Goal: Task Accomplishment & Management: Manage account settings

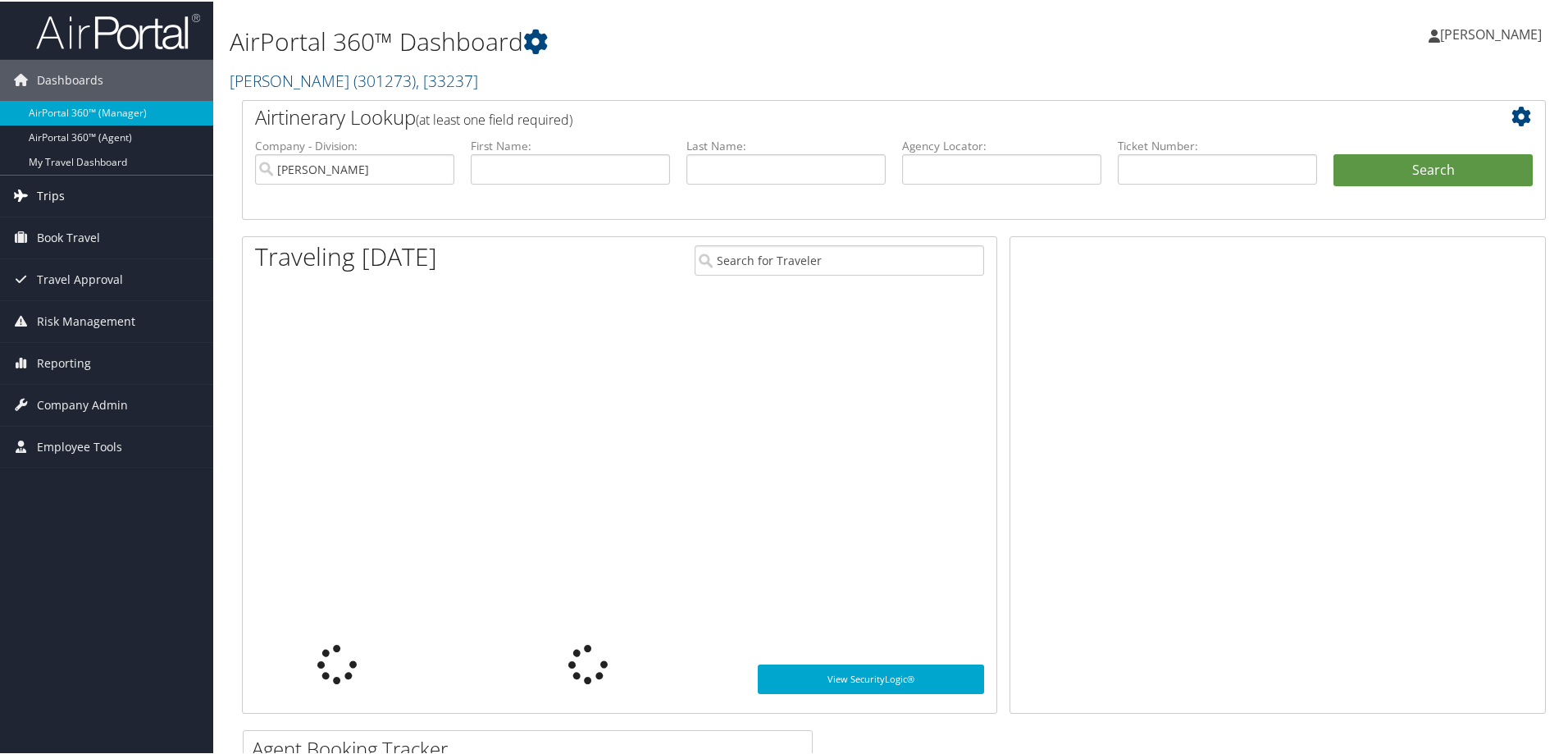
click at [129, 192] on link "Trips" at bounding box center [107, 194] width 213 height 41
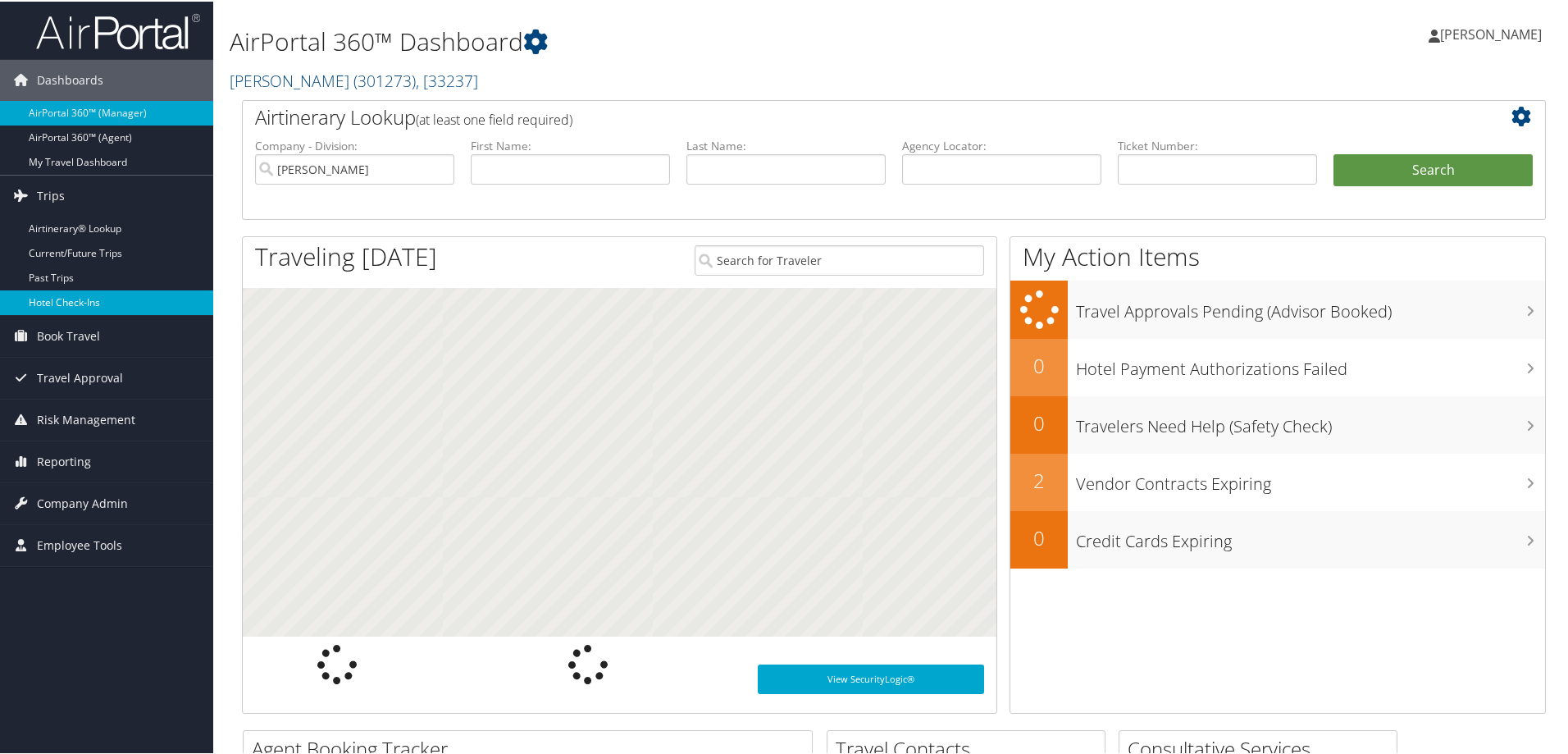
click at [120, 300] on link "Hotel Check-ins" at bounding box center [107, 301] width 213 height 25
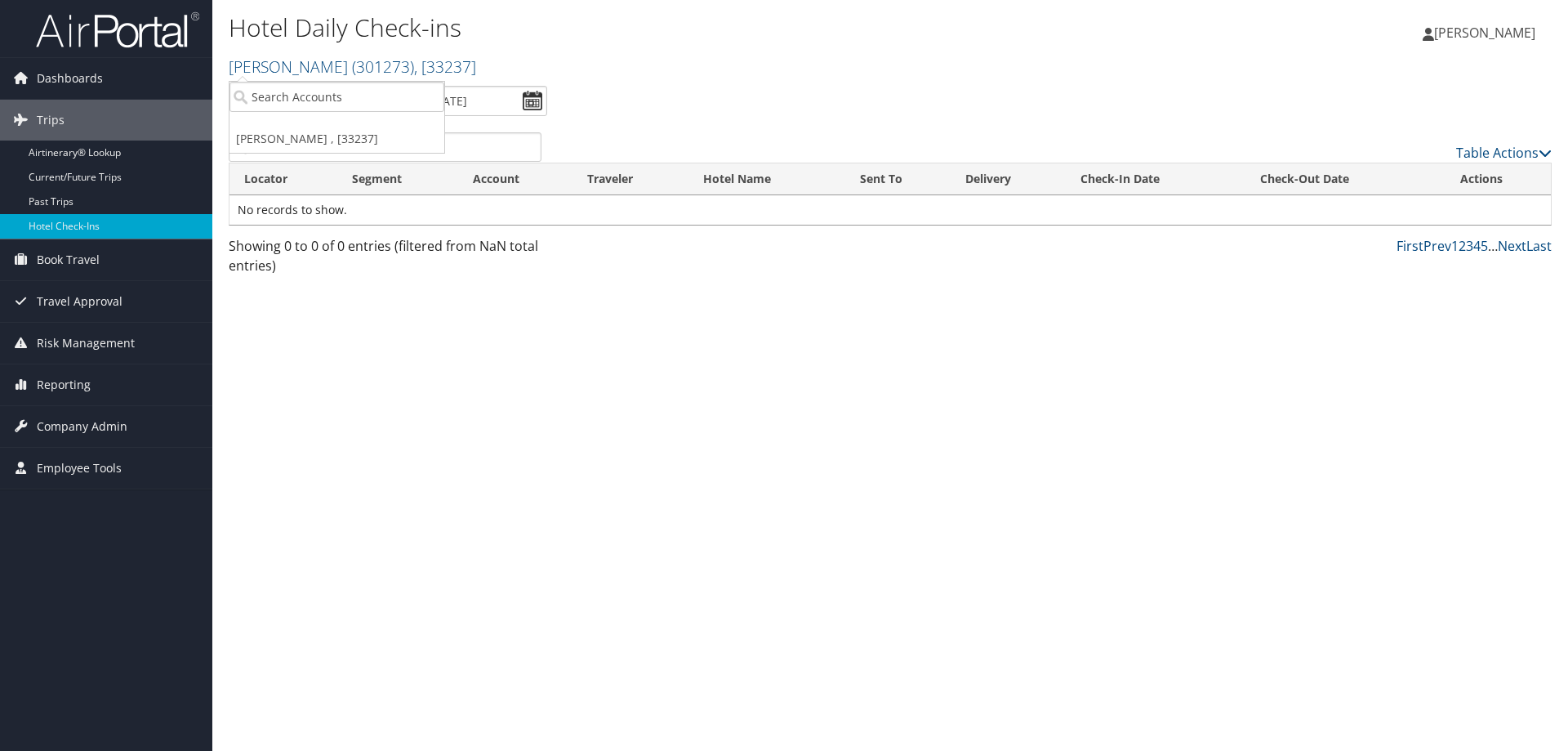
click at [555, 85] on div "Hotel Daily Check-ins [PERSON_NAME] ( 301273 ) , [ 33237 ] [PERSON_NAME] [PERSO…" at bounding box center [670, 46] width 883 height 77
click at [515, 113] on input "10/3/2025 - 10/3/2025" at bounding box center [461, 100] width 172 height 30
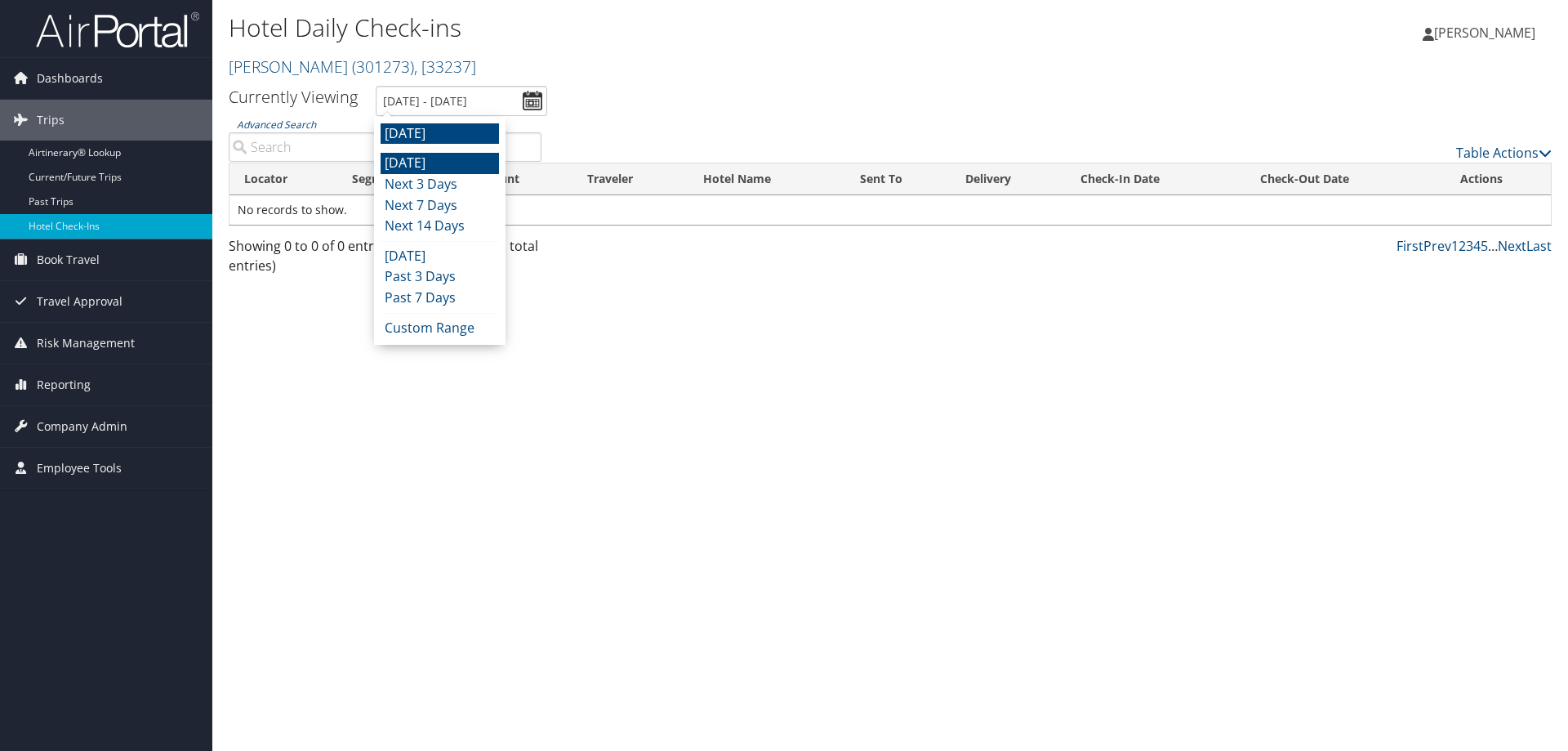
click at [478, 162] on li "Today" at bounding box center [439, 163] width 118 height 21
type input "10/2/2025 - 10/2/2025"
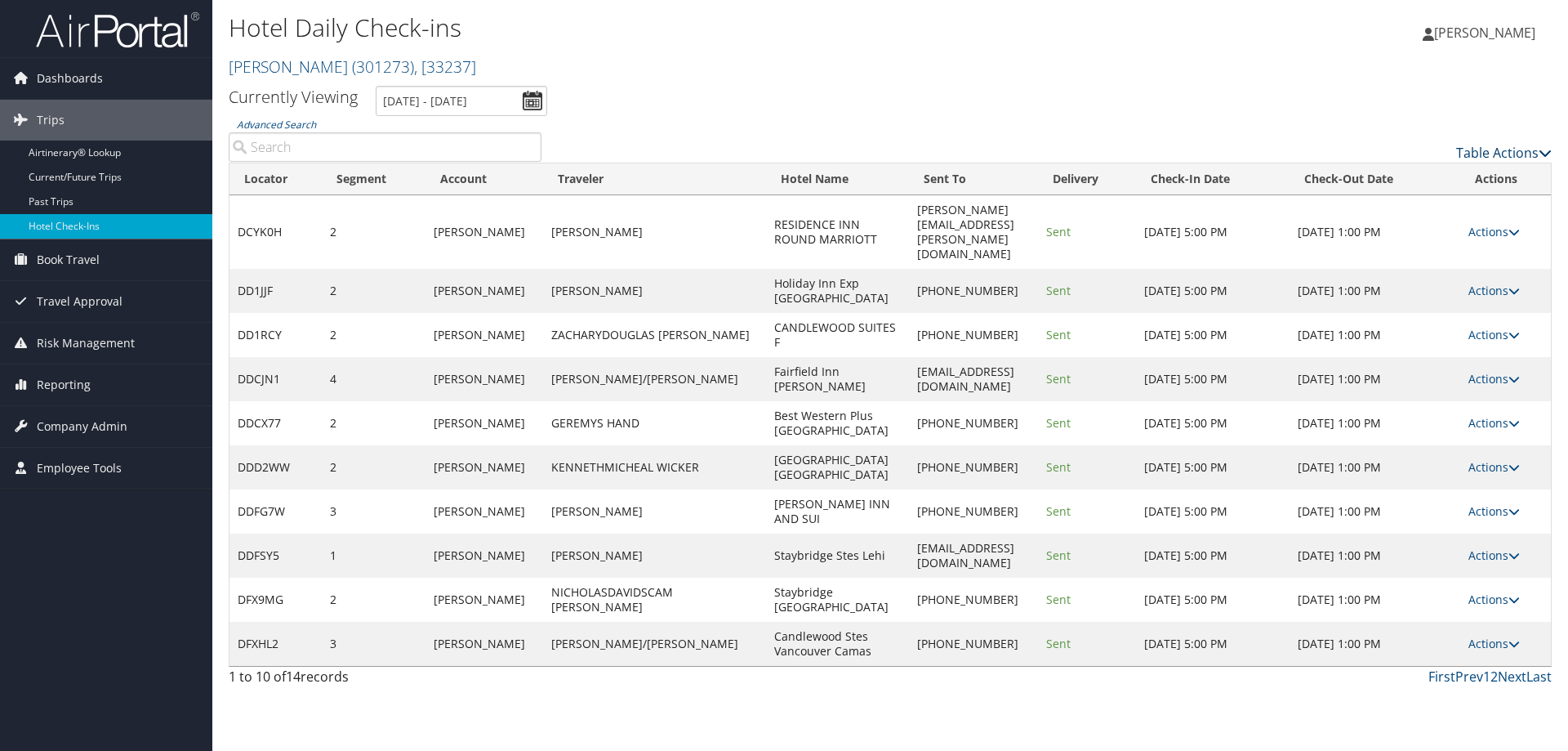
click at [1533, 151] on link "Table Actions" at bounding box center [1504, 153] width 95 height 18
click at [1467, 225] on link "Page Length" at bounding box center [1437, 233] width 215 height 28
click at [1455, 205] on link "25" at bounding box center [1437, 207] width 215 height 28
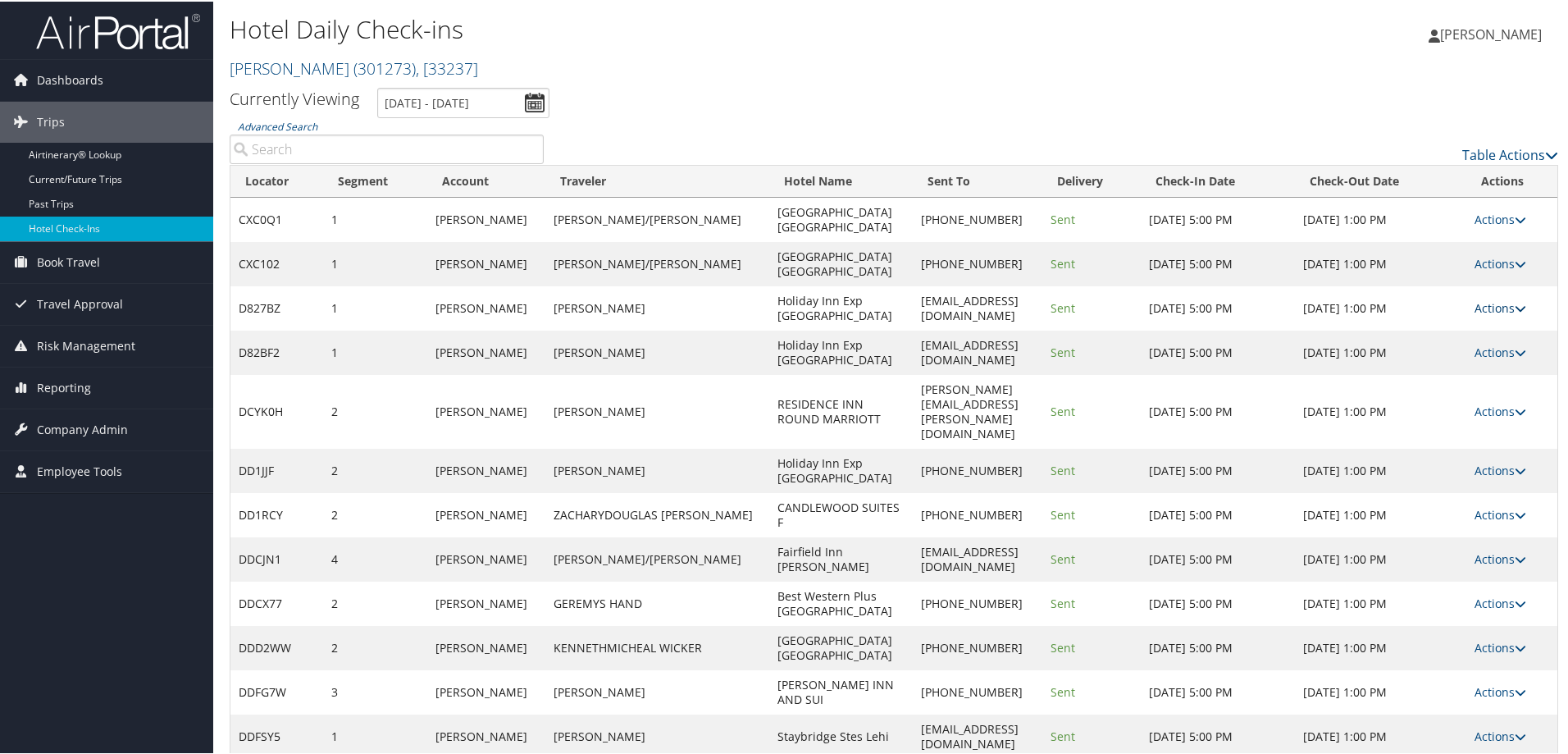
click at [1489, 303] on link "Actions" at bounding box center [1500, 305] width 52 height 15
click at [920, 281] on td "+1 (804) 412-9730" at bounding box center [977, 263] width 129 height 45
click at [915, 300] on td "syrdewitt@gmail.com" at bounding box center [977, 306] width 129 height 45
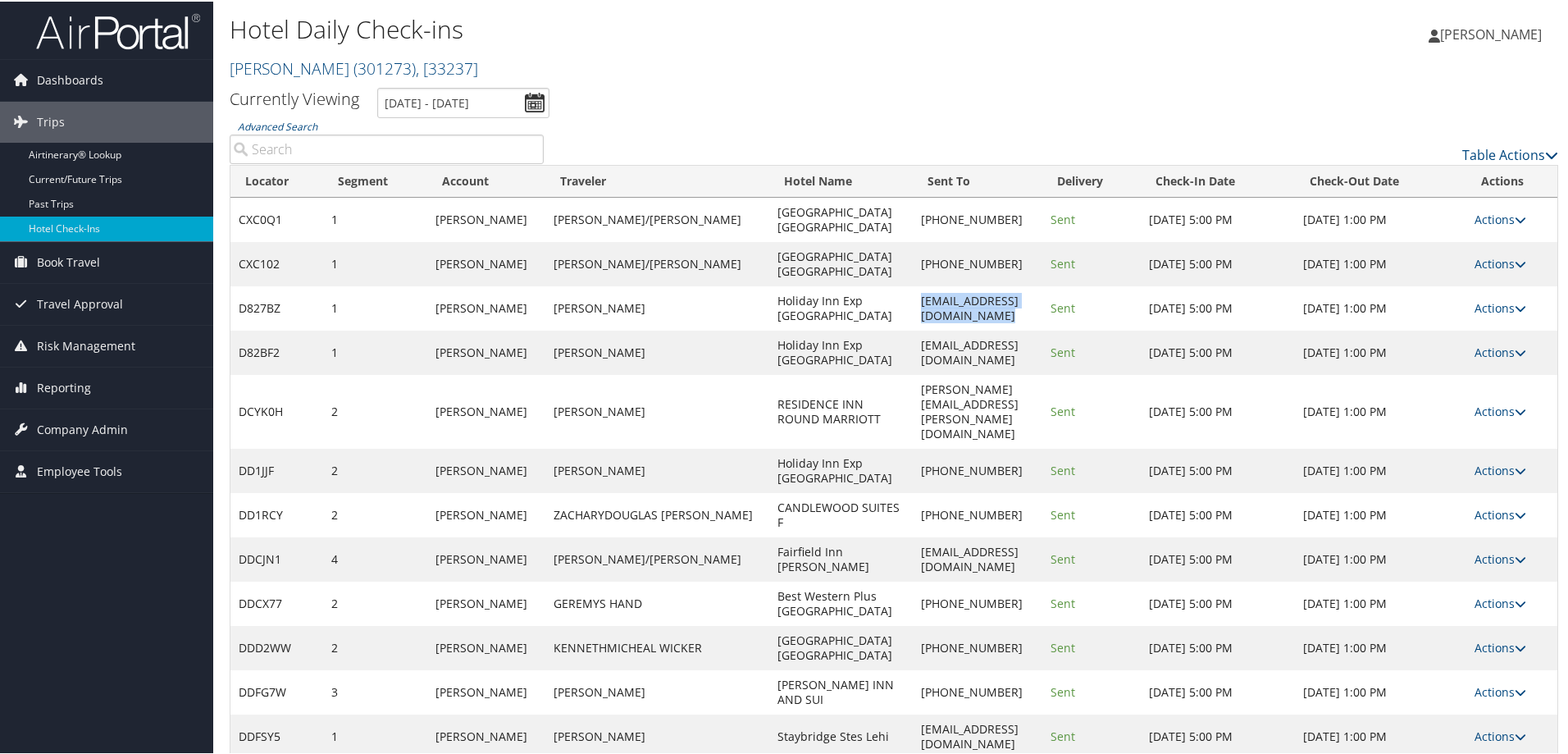
copy td "syrdewitt@gmail.com"
click at [1491, 302] on link "Actions" at bounding box center [1500, 305] width 52 height 15
click at [1435, 335] on link "Resend" at bounding box center [1449, 330] width 140 height 28
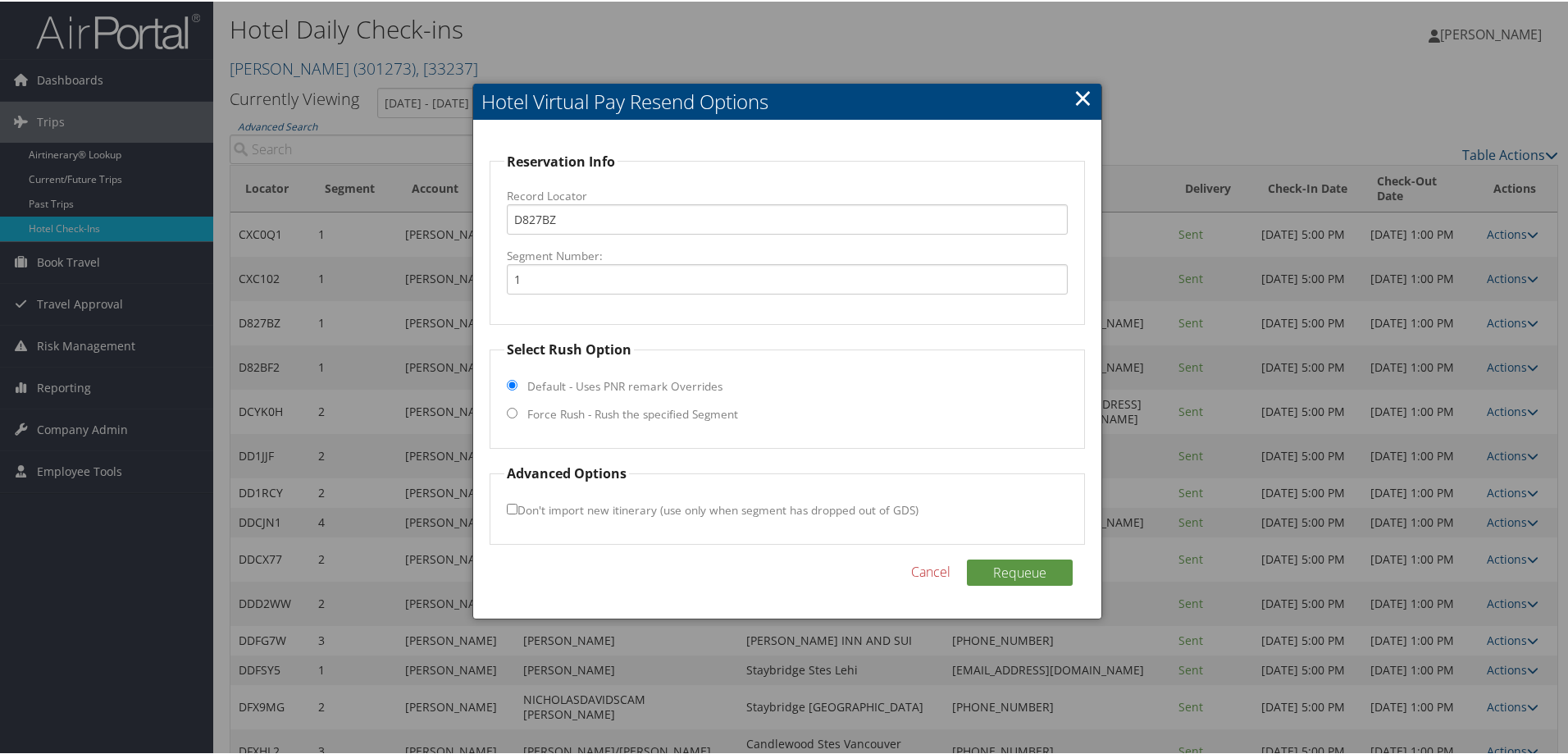
click at [549, 412] on label "Force Rush - Rush the specified Segment" at bounding box center [632, 412] width 211 height 16
click at [518, 412] on input "Force Rush - Rush the specified Segment" at bounding box center [512, 411] width 11 height 11
radio input "true"
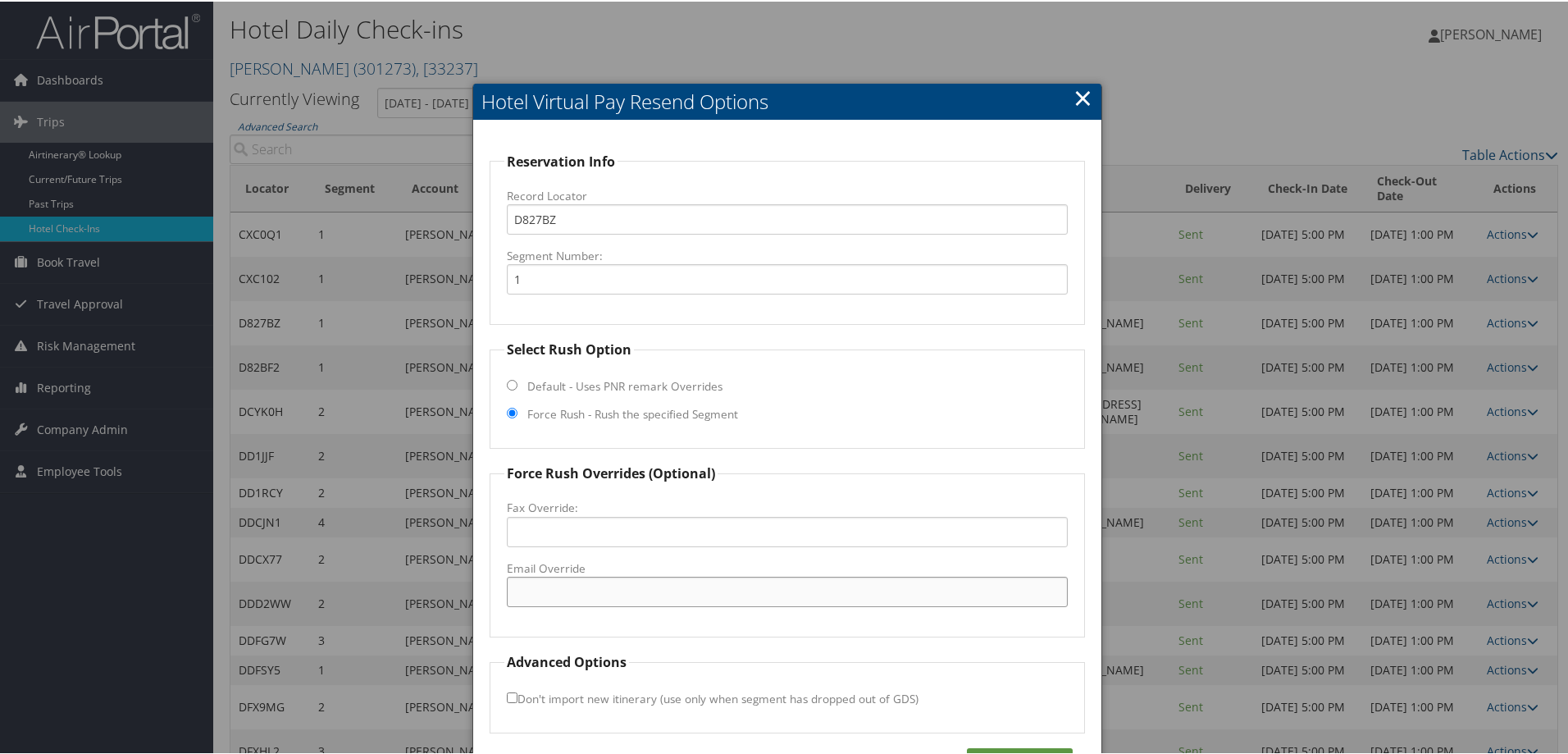
click at [555, 589] on input "Email Override" at bounding box center [787, 590] width 561 height 30
paste input "syrdewitt@gmail.com"
type input "syrdewitt@gmail.com"
click at [1018, 753] on button "Requeue" at bounding box center [1020, 759] width 106 height 26
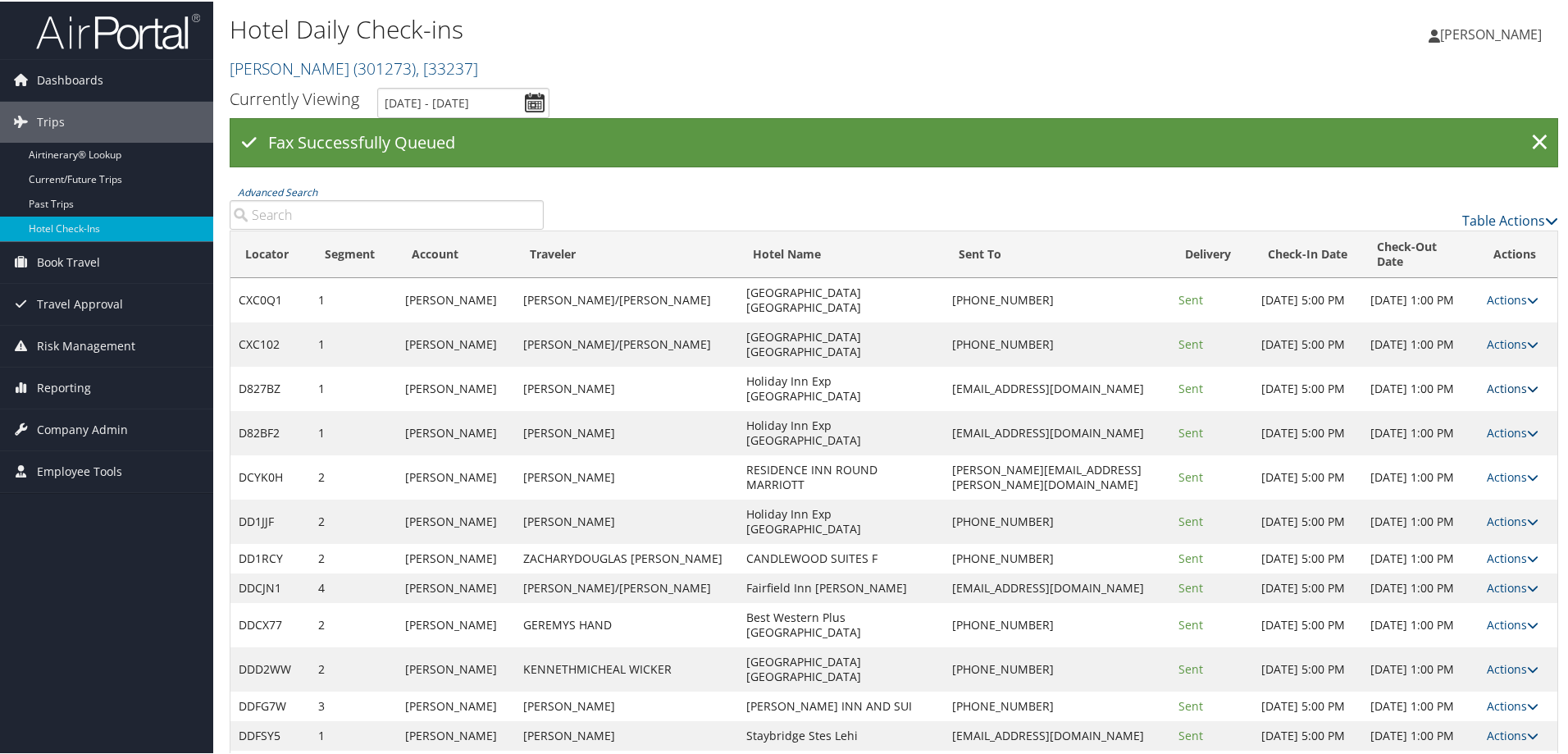
click at [1490, 379] on link "Actions" at bounding box center [1512, 387] width 52 height 15
click at [1471, 430] on link "Logs" at bounding box center [1456, 424] width 140 height 28
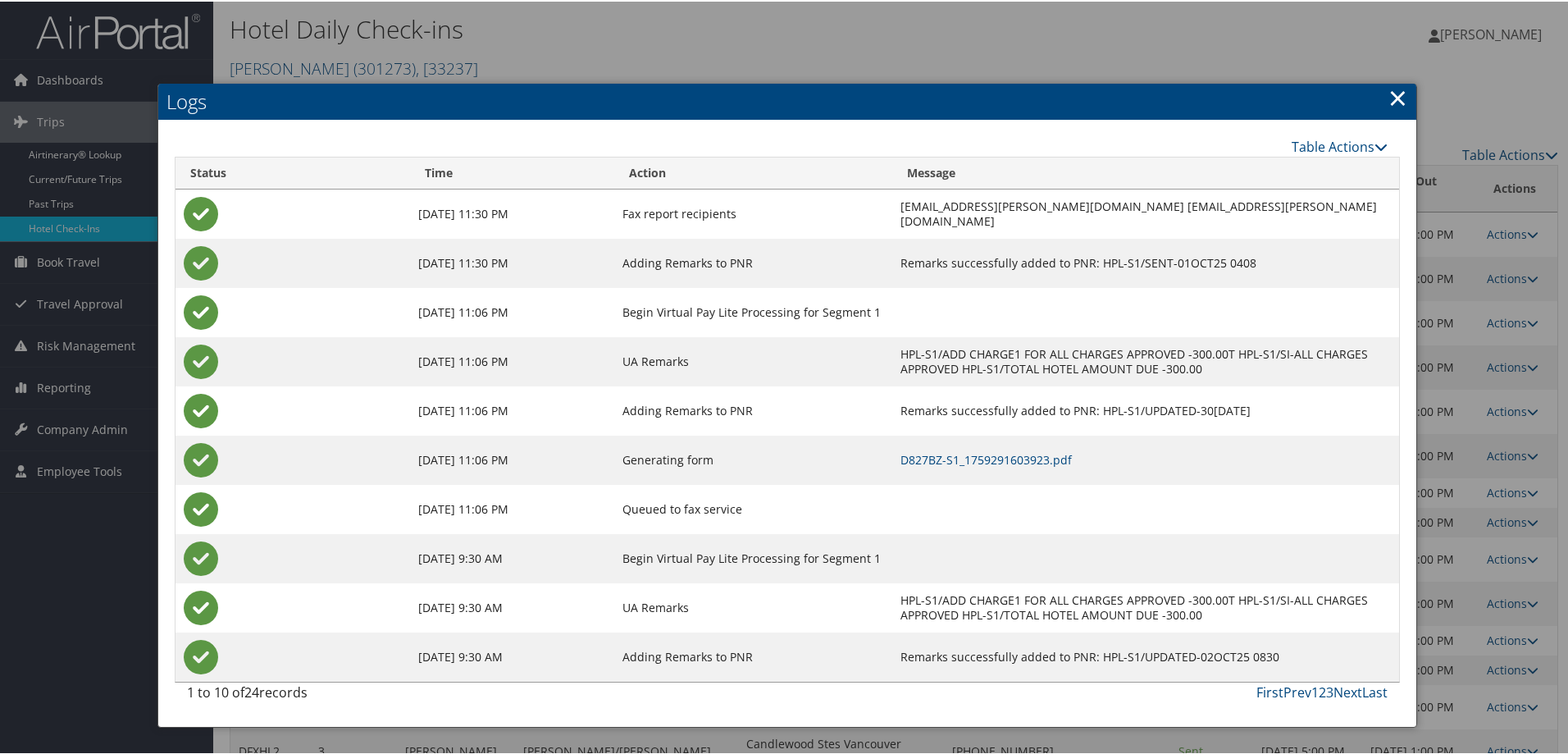
click at [1394, 86] on link "×" at bounding box center [1398, 96] width 19 height 33
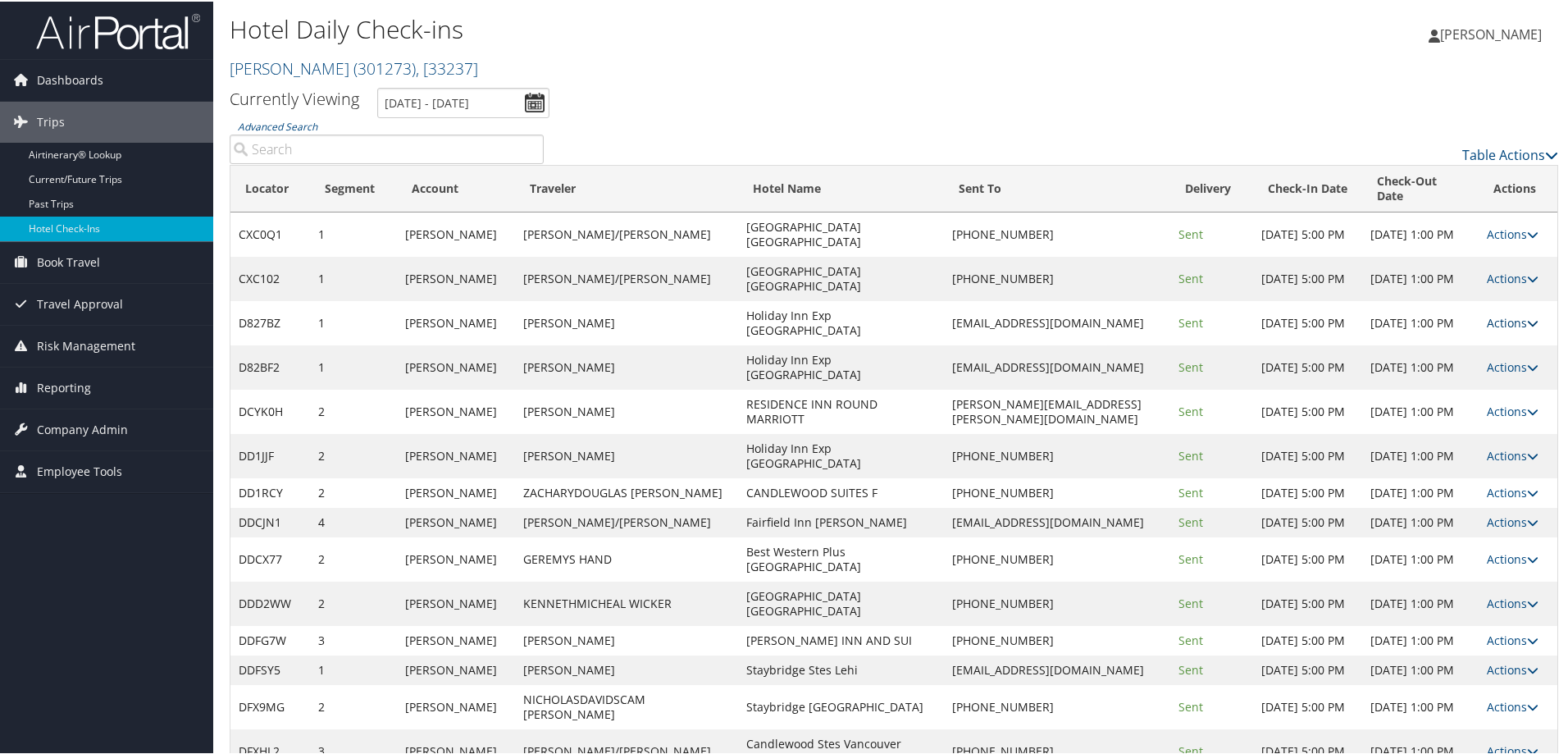
click at [1509, 314] on link "Actions" at bounding box center [1512, 321] width 52 height 15
click at [1482, 370] on link "Logs" at bounding box center [1456, 358] width 140 height 28
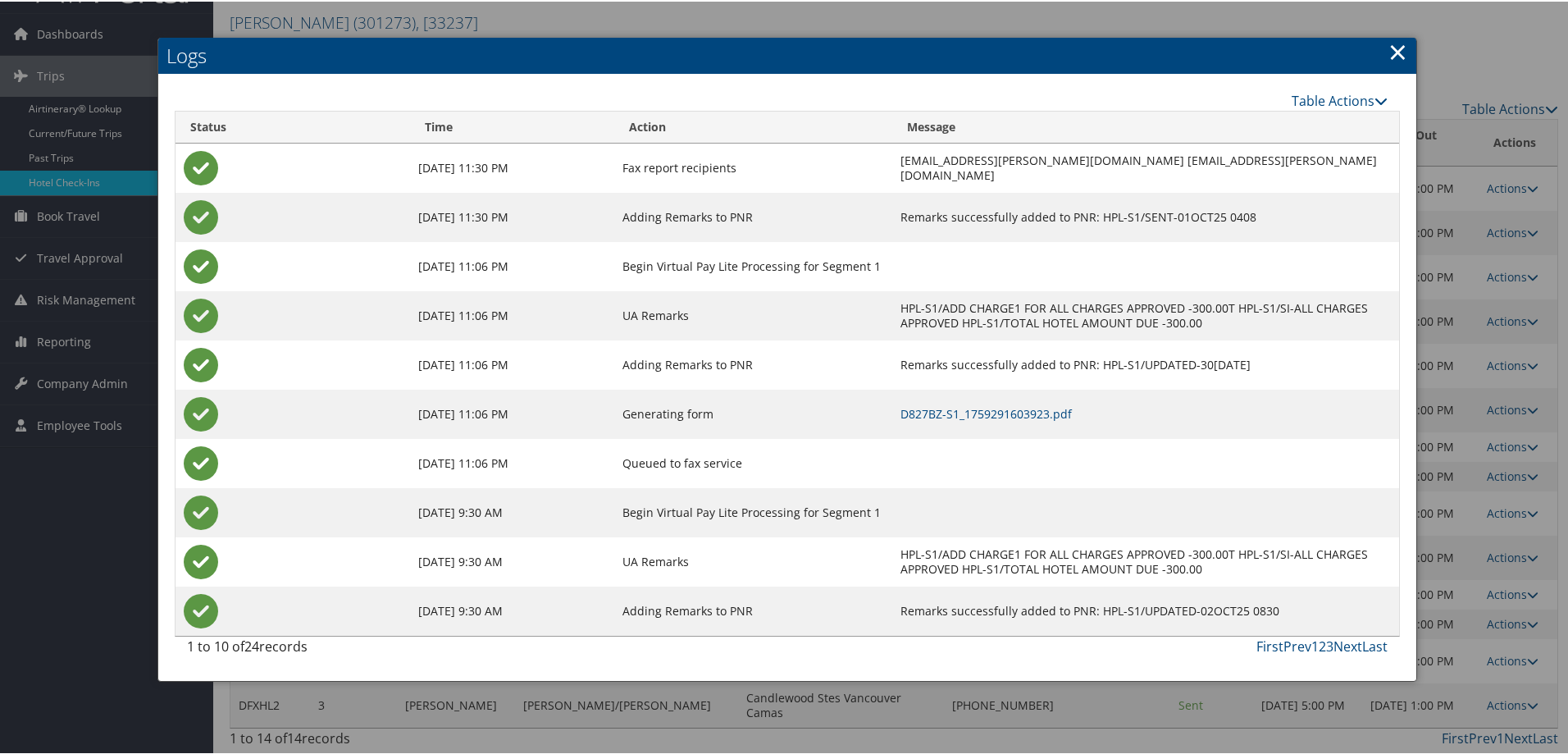
scroll to position [91, 0]
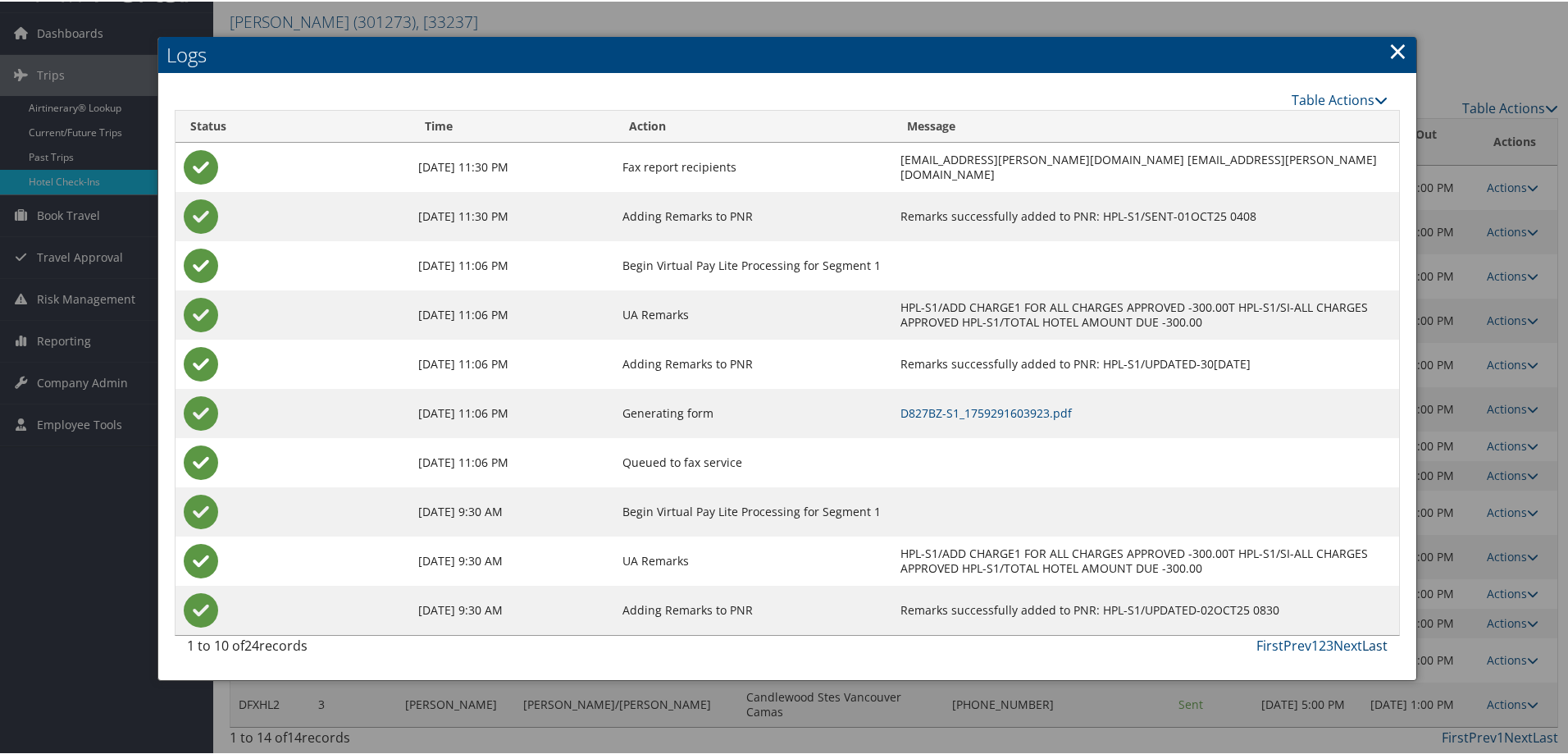
click at [1367, 635] on link "Last" at bounding box center [1375, 644] width 26 height 18
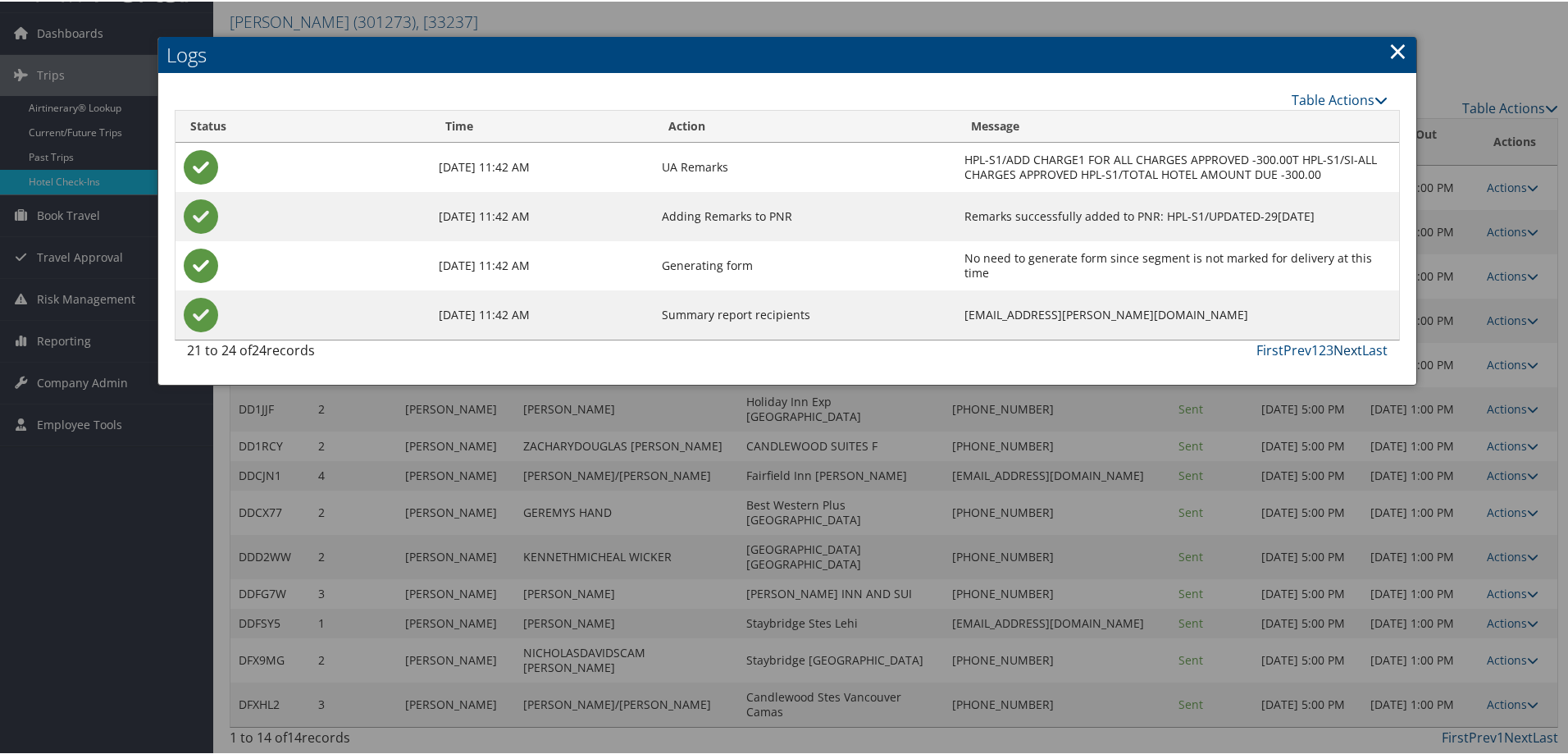
click at [1339, 339] on link "Next" at bounding box center [1347, 348] width 28 height 18
click at [1319, 339] on link "2" at bounding box center [1323, 348] width 7 height 18
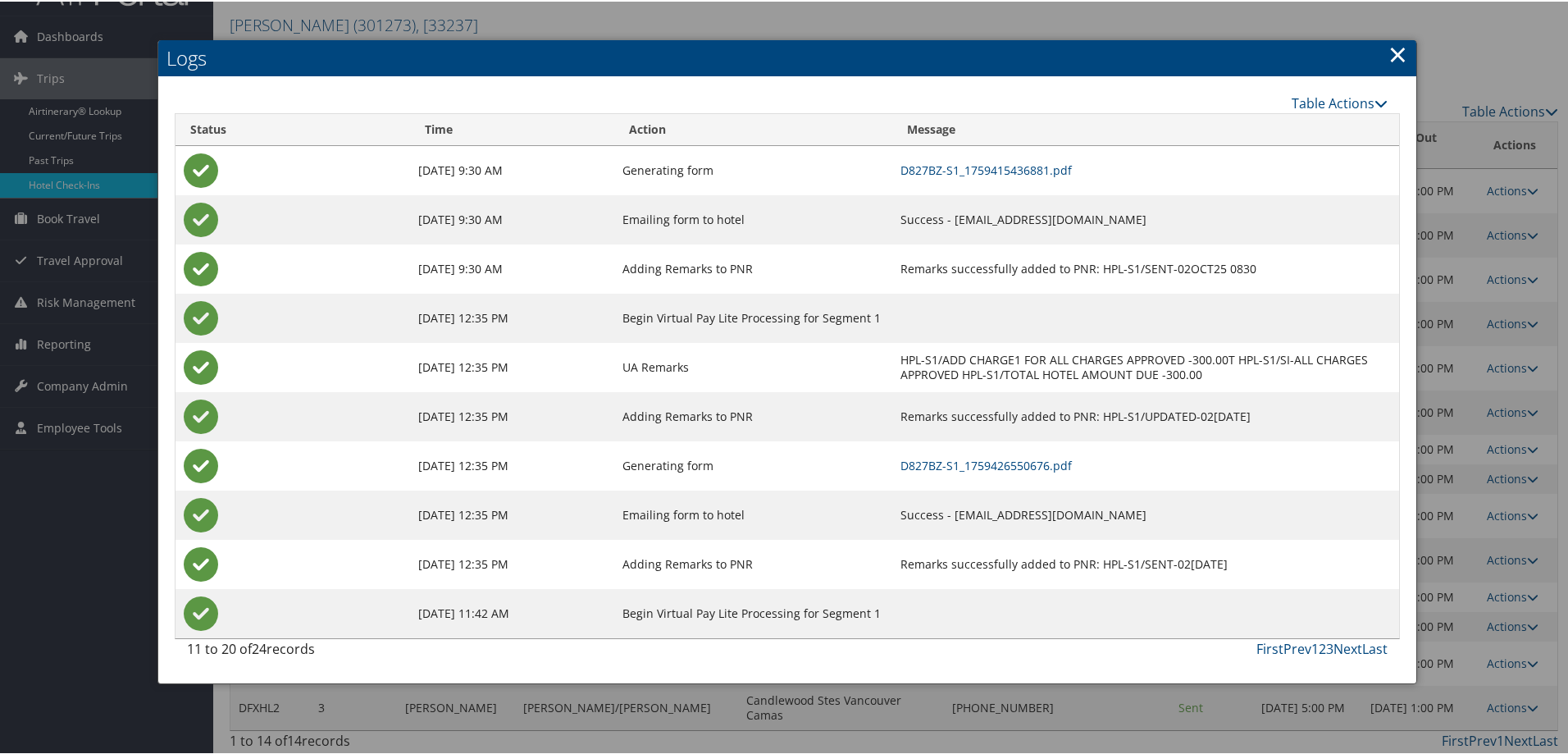
scroll to position [0, 0]
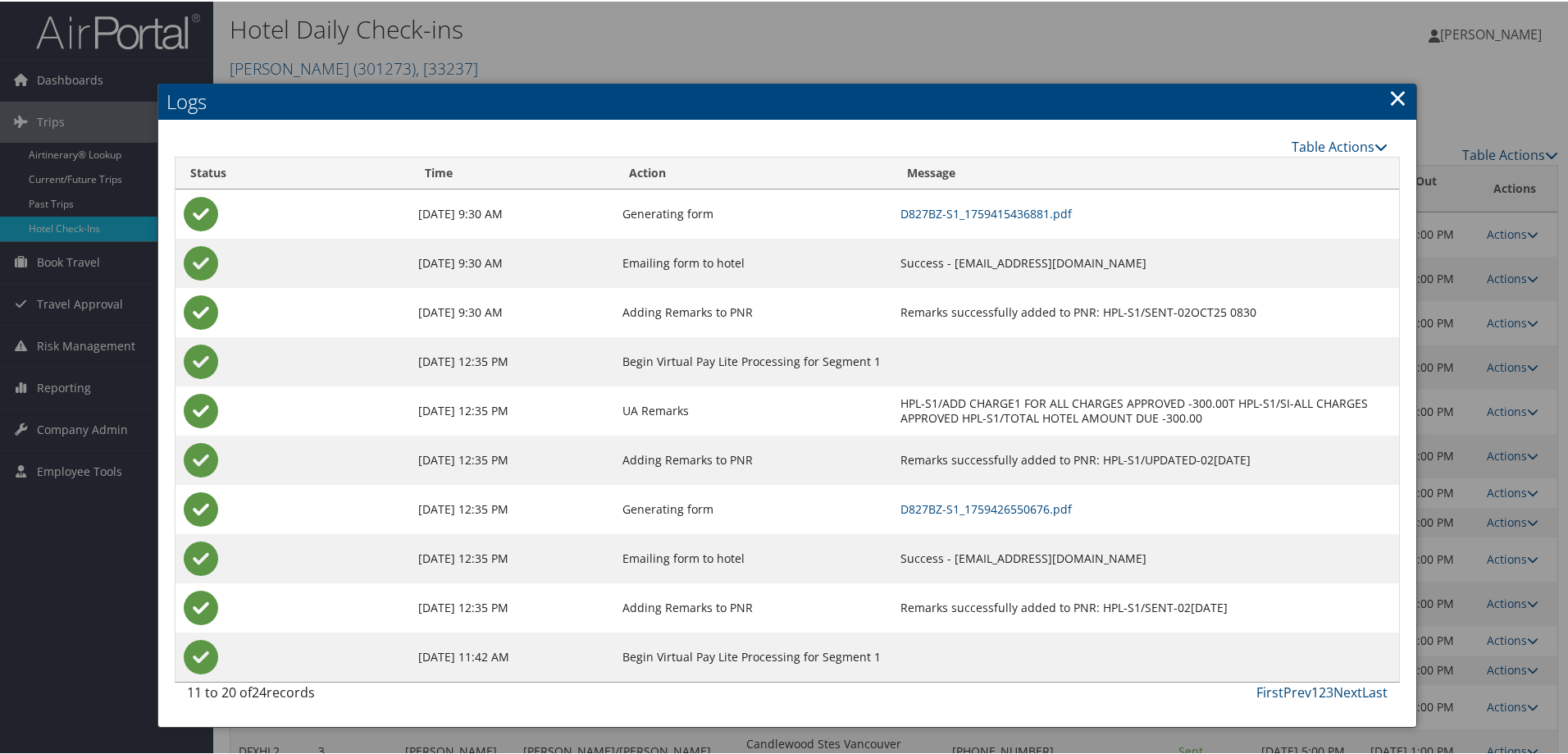
click at [1311, 694] on link "1" at bounding box center [1315, 691] width 7 height 18
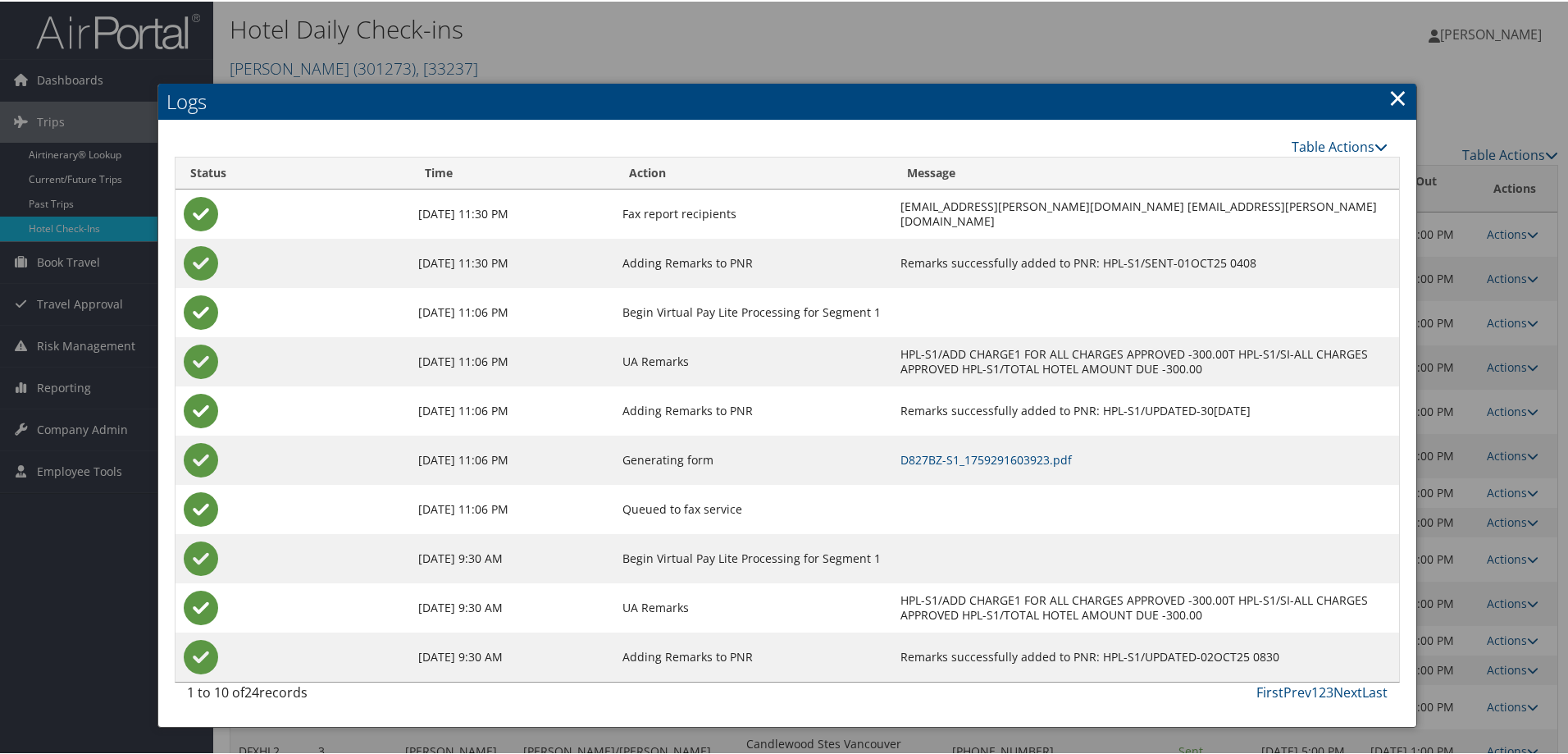
click at [1392, 91] on link "×" at bounding box center [1398, 96] width 19 height 33
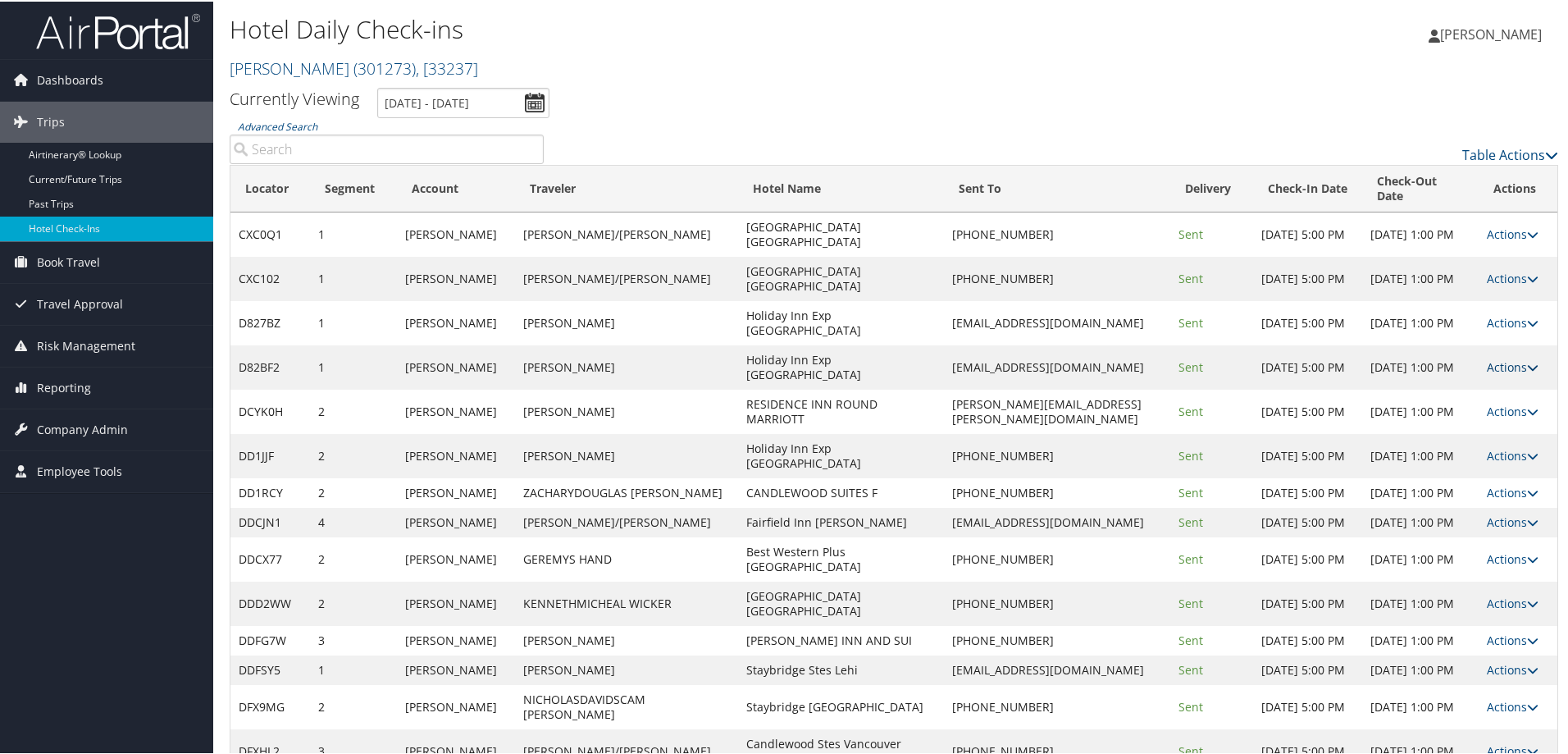
click at [1493, 357] on link "Actions" at bounding box center [1512, 365] width 52 height 15
click at [1482, 367] on link "Resend" at bounding box center [1456, 375] width 140 height 28
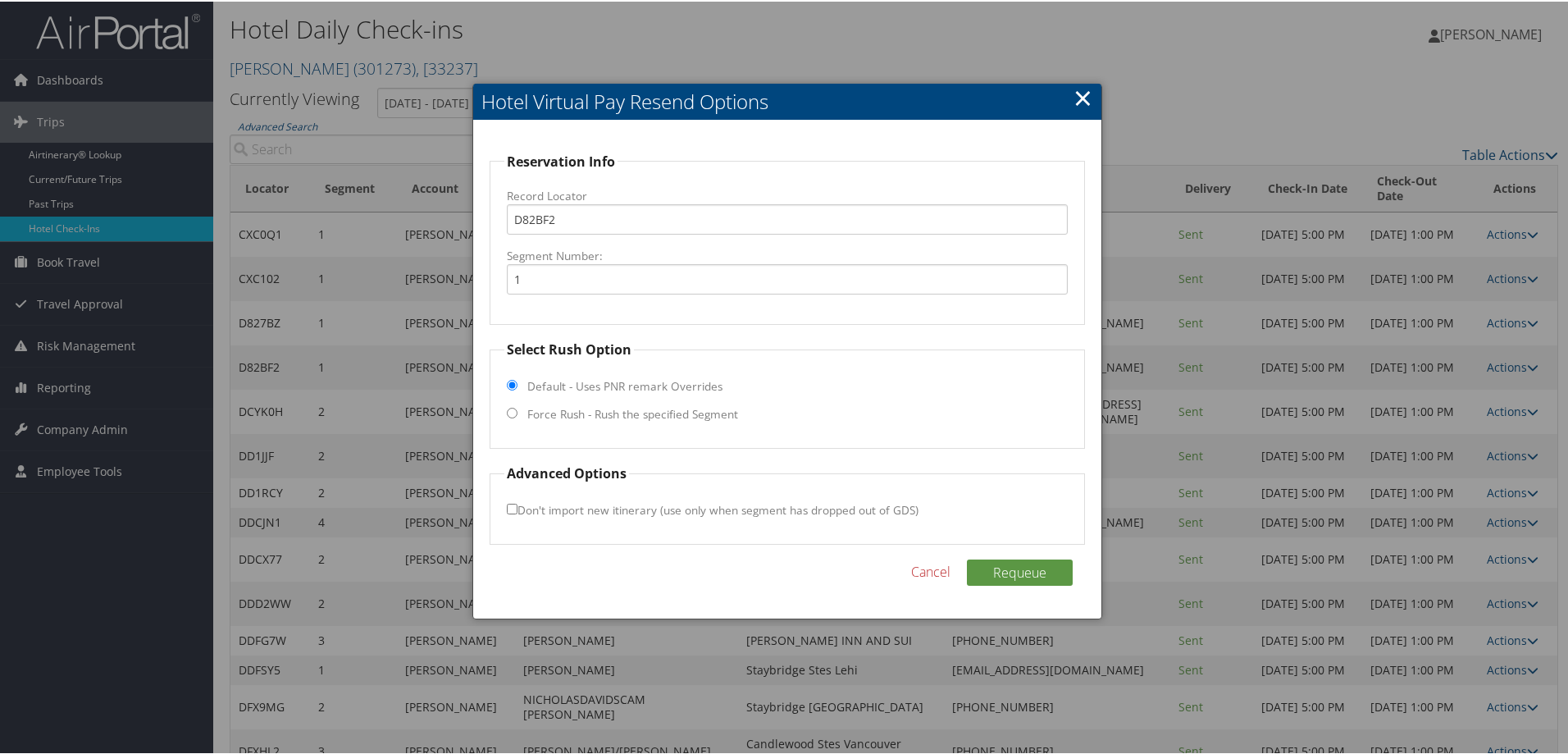
click at [535, 414] on label "Force Rush - Rush the specified Segment" at bounding box center [632, 412] width 211 height 16
click at [518, 414] on input "Force Rush - Rush the specified Segment" at bounding box center [512, 411] width 11 height 11
radio input "true"
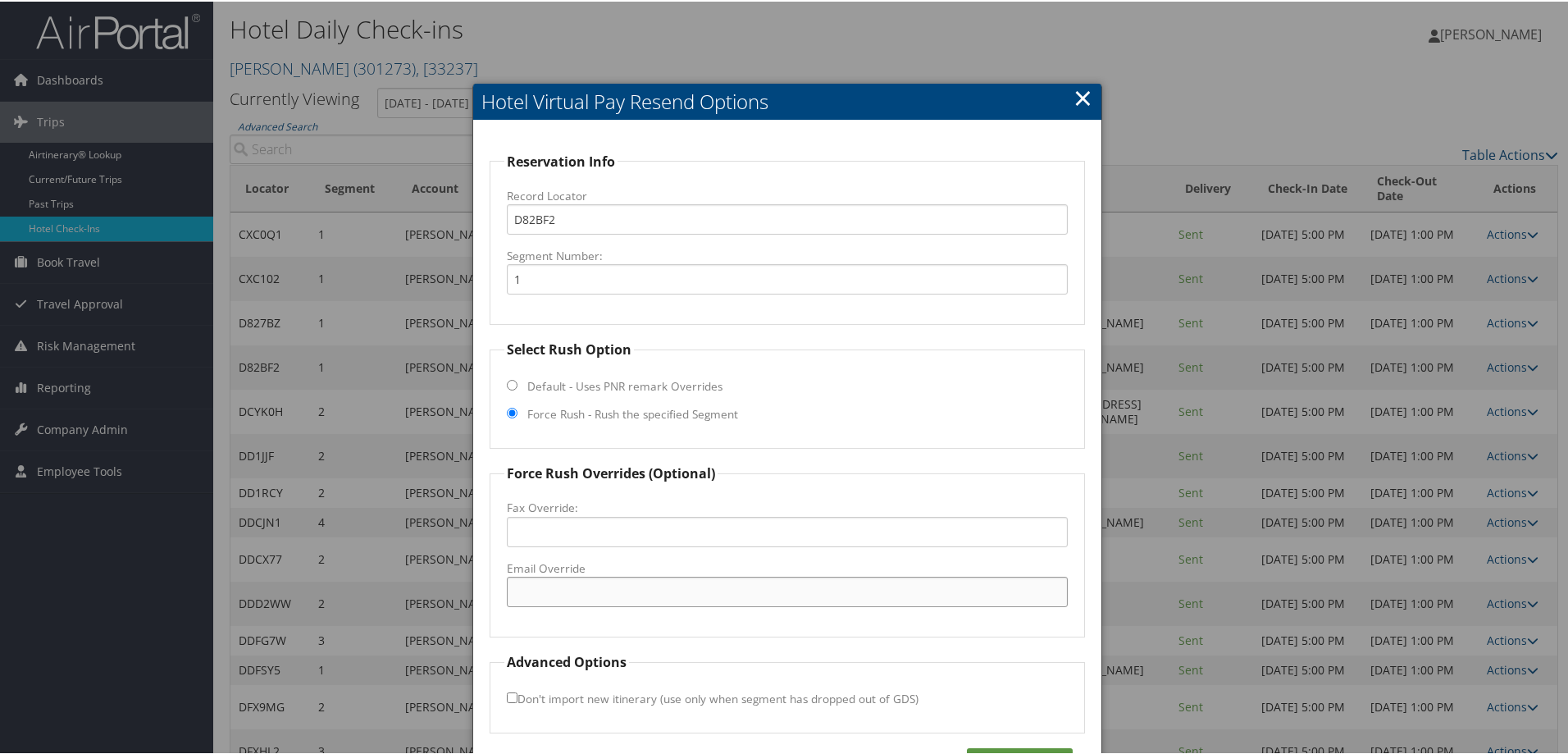
click at [542, 584] on input "Email Override" at bounding box center [787, 590] width 561 height 30
paste input "syrdewitt@gmail.com"
type input "syrdewitt@gmail.com"
click at [1042, 746] on div "Reservation Info Record Locator D82BF2 Segment Number: 1 Select Rush Option Def…" at bounding box center [787, 462] width 628 height 687
click at [996, 748] on button "Requeue" at bounding box center [1020, 759] width 106 height 26
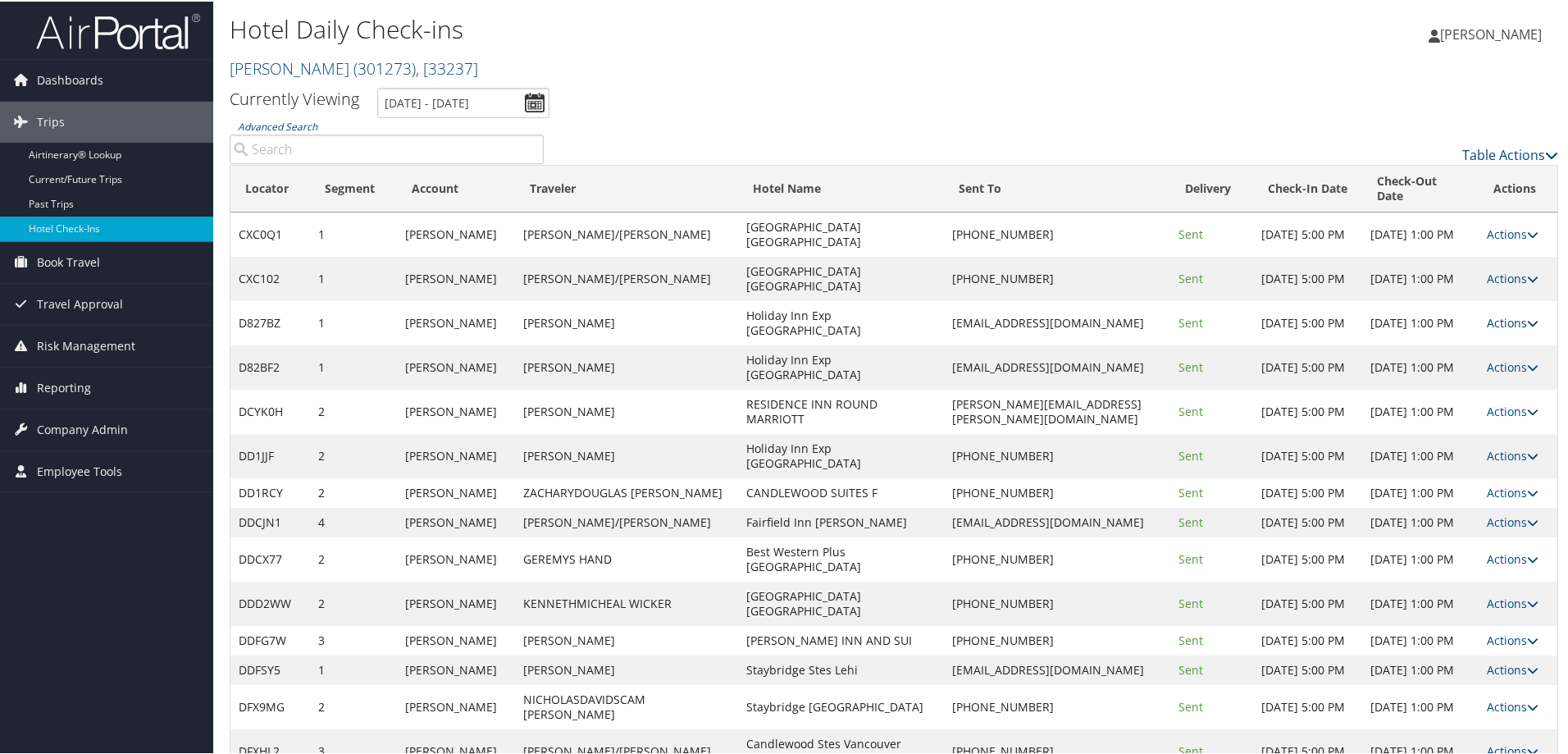
click at [1491, 314] on link "Actions" at bounding box center [1512, 321] width 52 height 15
click at [1480, 333] on link "Resend" at bounding box center [1456, 330] width 140 height 28
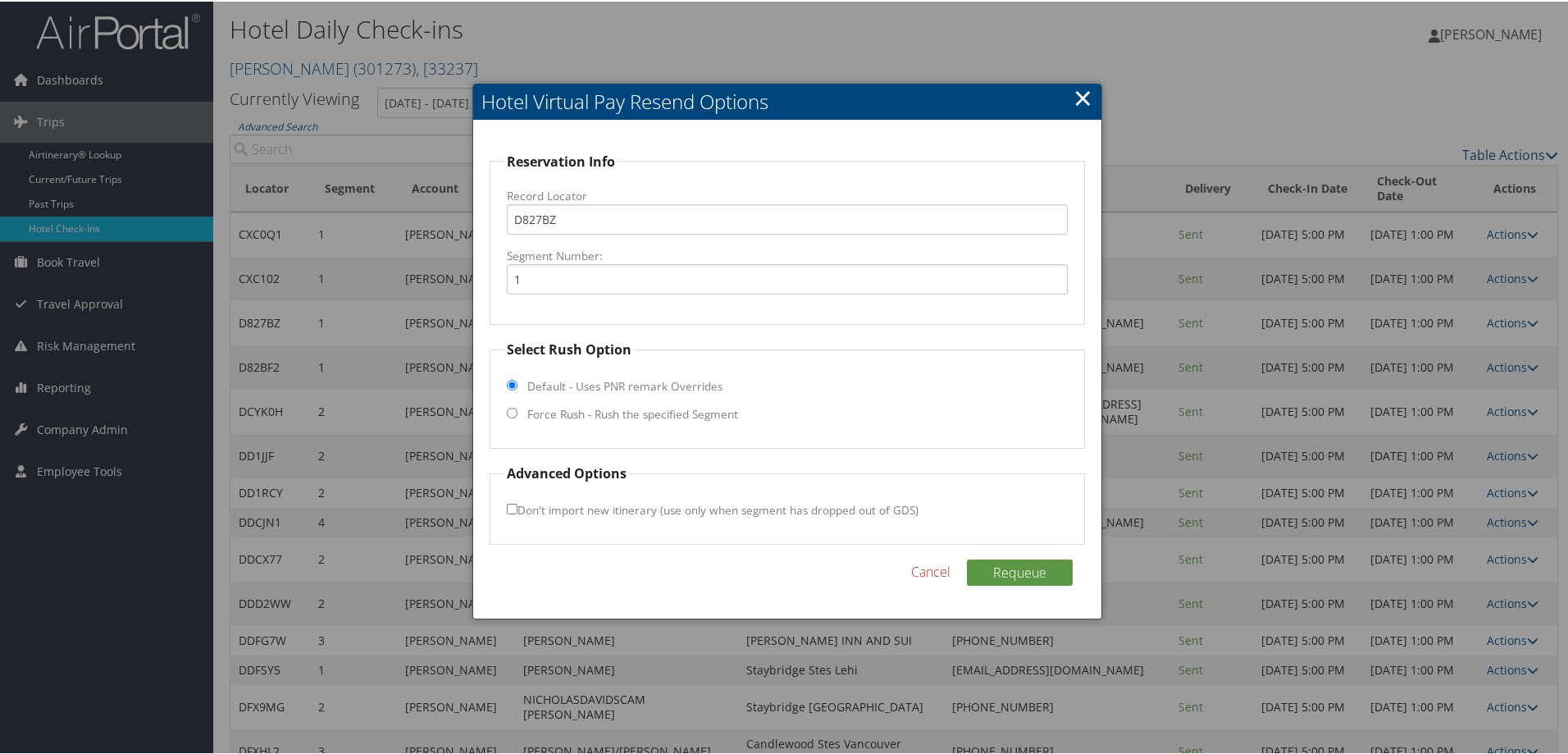
drag, startPoint x: 579, startPoint y: 410, endPoint x: 580, endPoint y: 441, distance: 31.0
click at [579, 409] on label "Force Rush - Rush the specified Segment" at bounding box center [632, 412] width 211 height 16
click at [518, 409] on input "Force Rush - Rush the specified Segment" at bounding box center [512, 411] width 11 height 11
radio input "true"
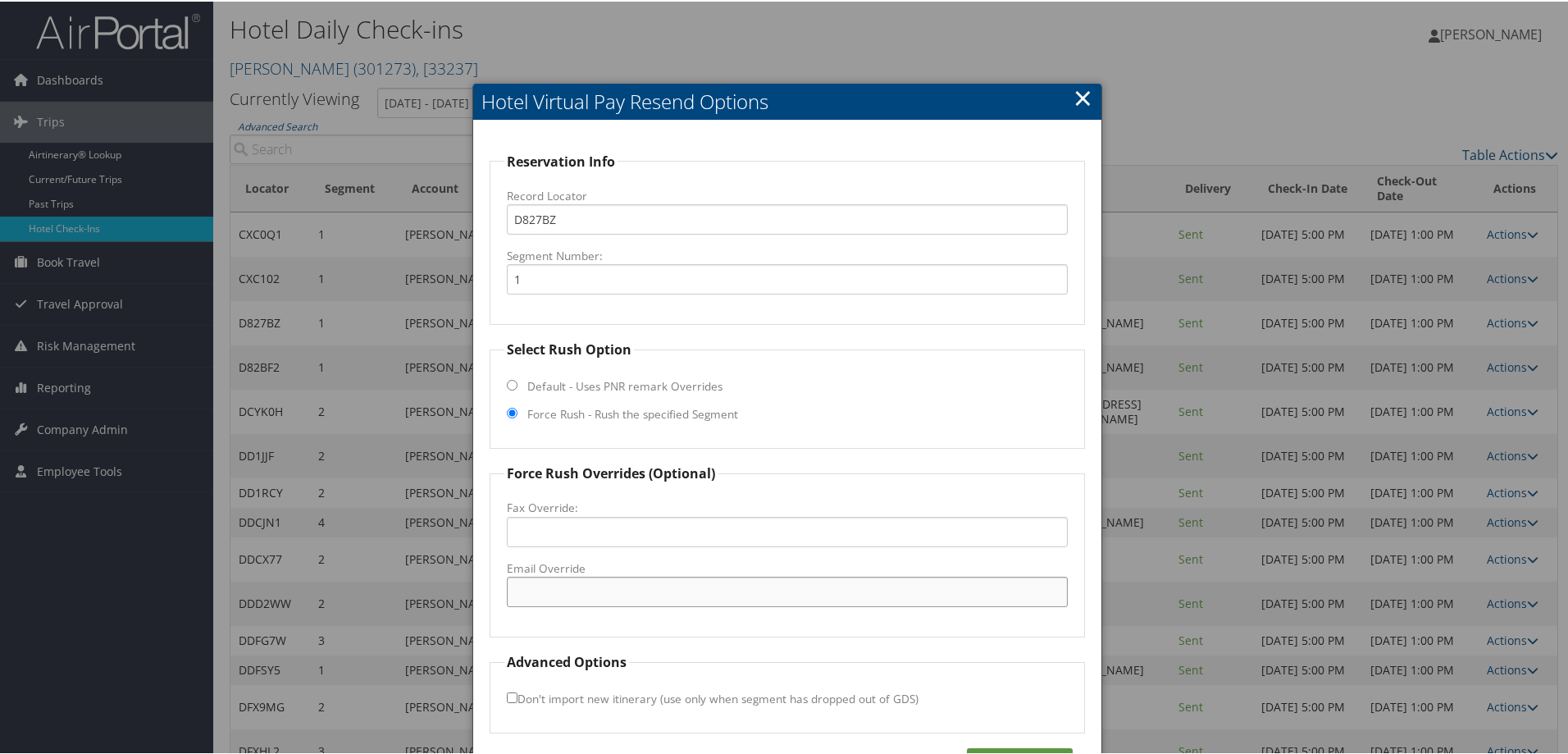
click at [552, 588] on input "Email Override" at bounding box center [787, 590] width 561 height 30
paste input "syrdewitt@gmail.com"
type input "syrdewitt@gmail.com"
click at [1042, 748] on button "Requeue" at bounding box center [1020, 759] width 106 height 26
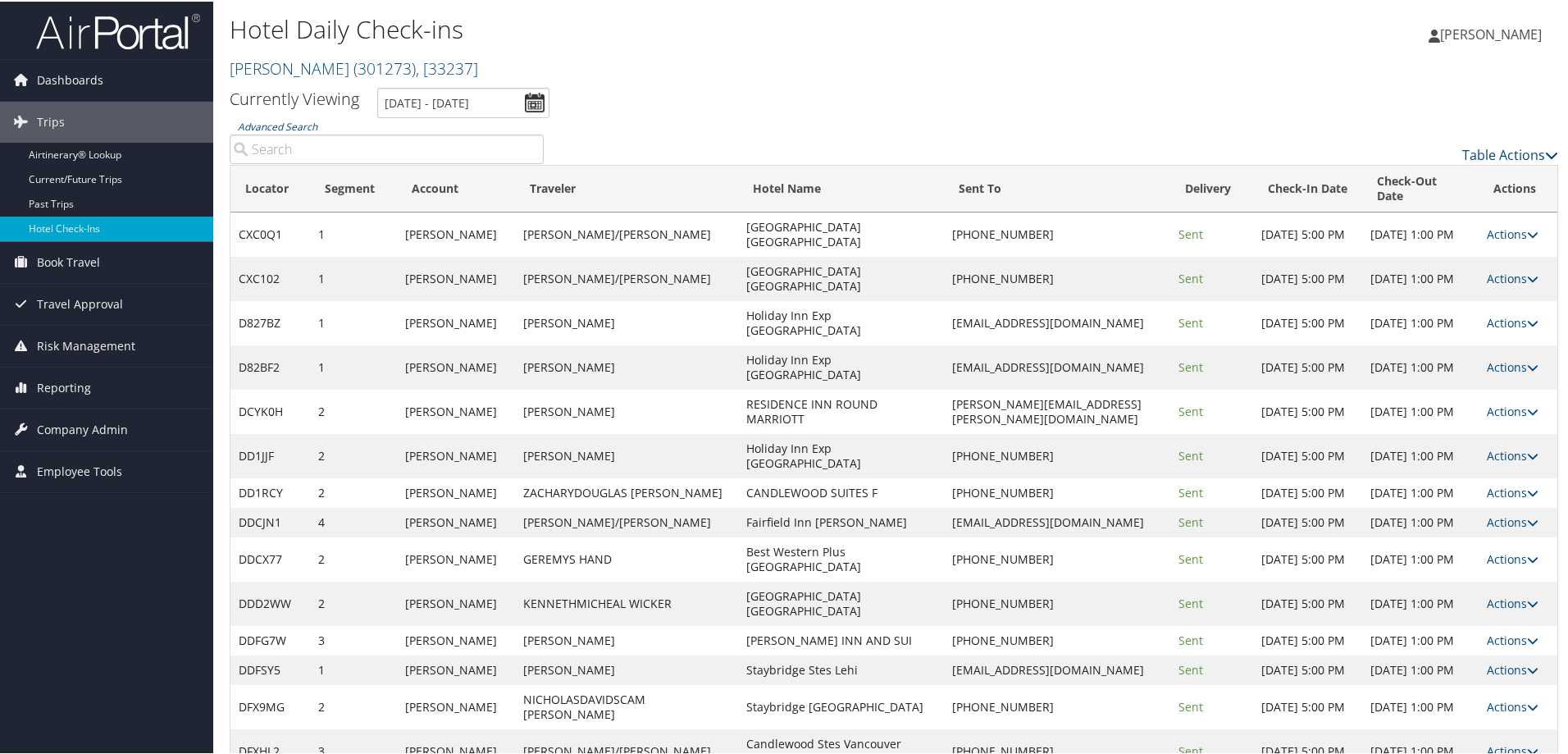
click at [1533, 309] on td "Actions Resend Logs Delivery Information View Itinerary" at bounding box center [1518, 321] width 78 height 45
click at [1527, 315] on icon at bounding box center [1532, 321] width 12 height 12
click at [1501, 326] on link "Resend" at bounding box center [1456, 330] width 140 height 28
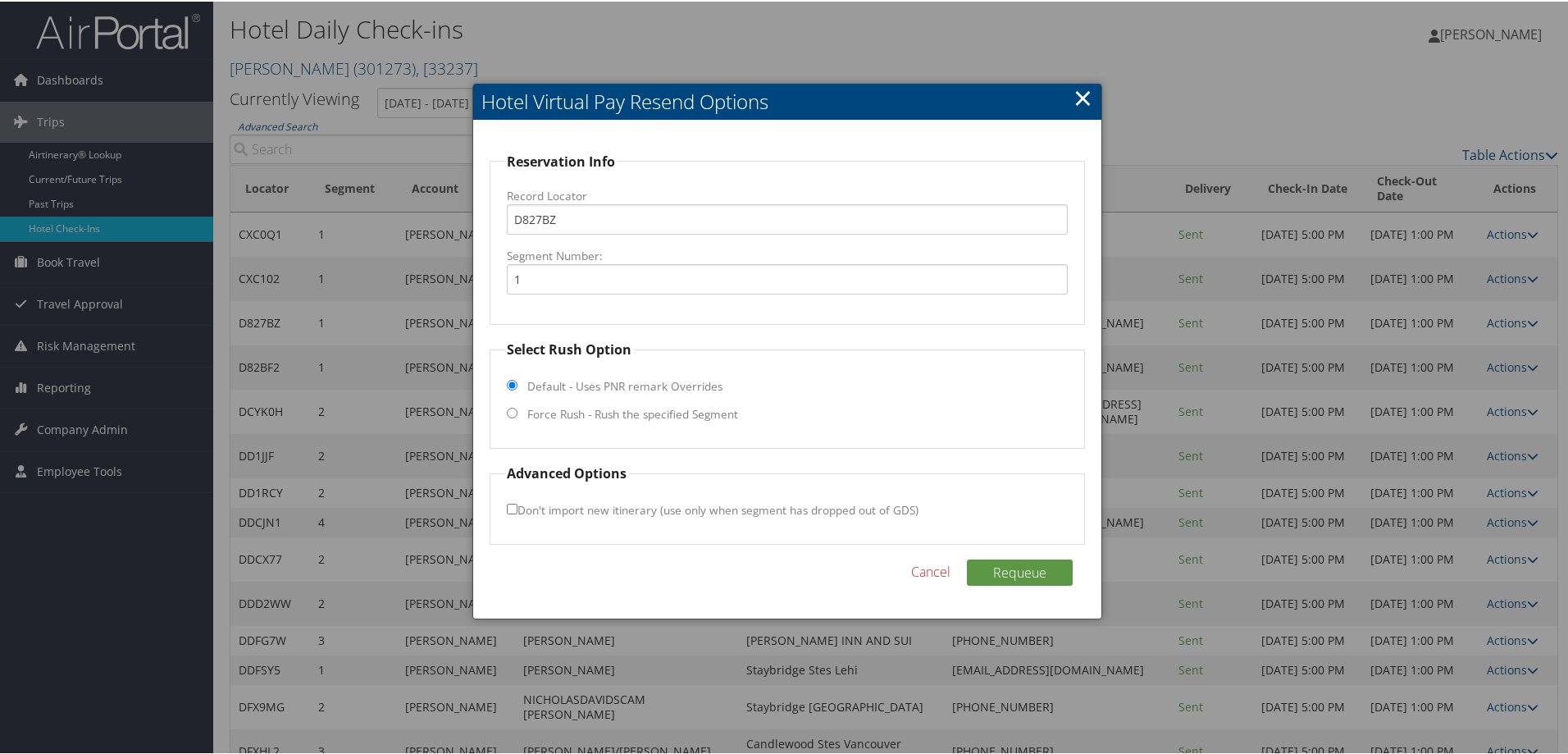
click at [559, 418] on label "Force Rush - Rush the specified Segment" at bounding box center [632, 412] width 211 height 16
click at [518, 417] on input "Force Rush - Rush the specified Segment" at bounding box center [512, 411] width 11 height 11
radio input "true"
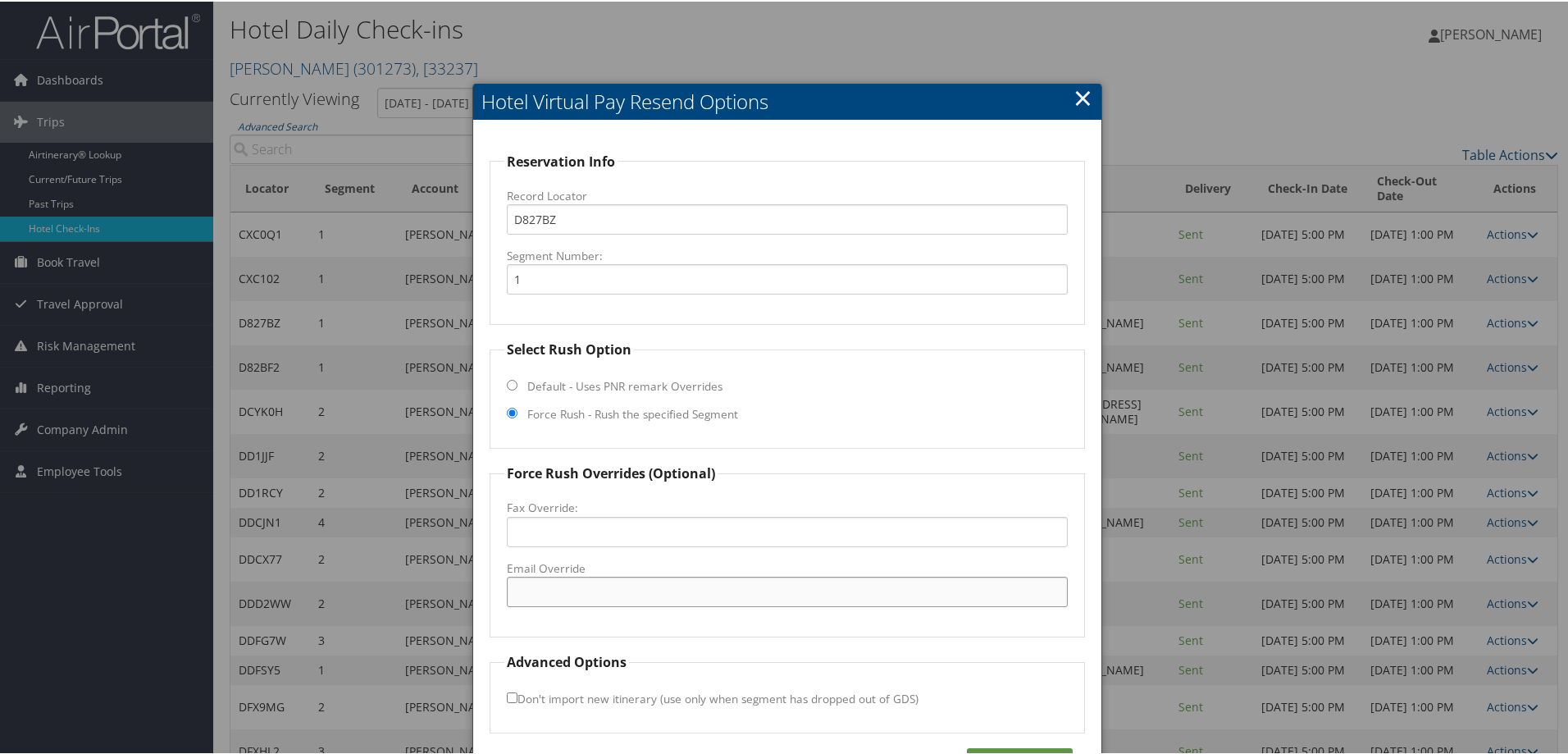
drag, startPoint x: 534, startPoint y: 585, endPoint x: 784, endPoint y: 648, distance: 257.8
click at [535, 585] on input "Email Override" at bounding box center [787, 590] width 561 height 30
paste input "hiesyrdw@gmail.com"
type input "hiesyrdw@gmail.com"
click at [1013, 753] on button "Requeue" at bounding box center [1020, 759] width 106 height 26
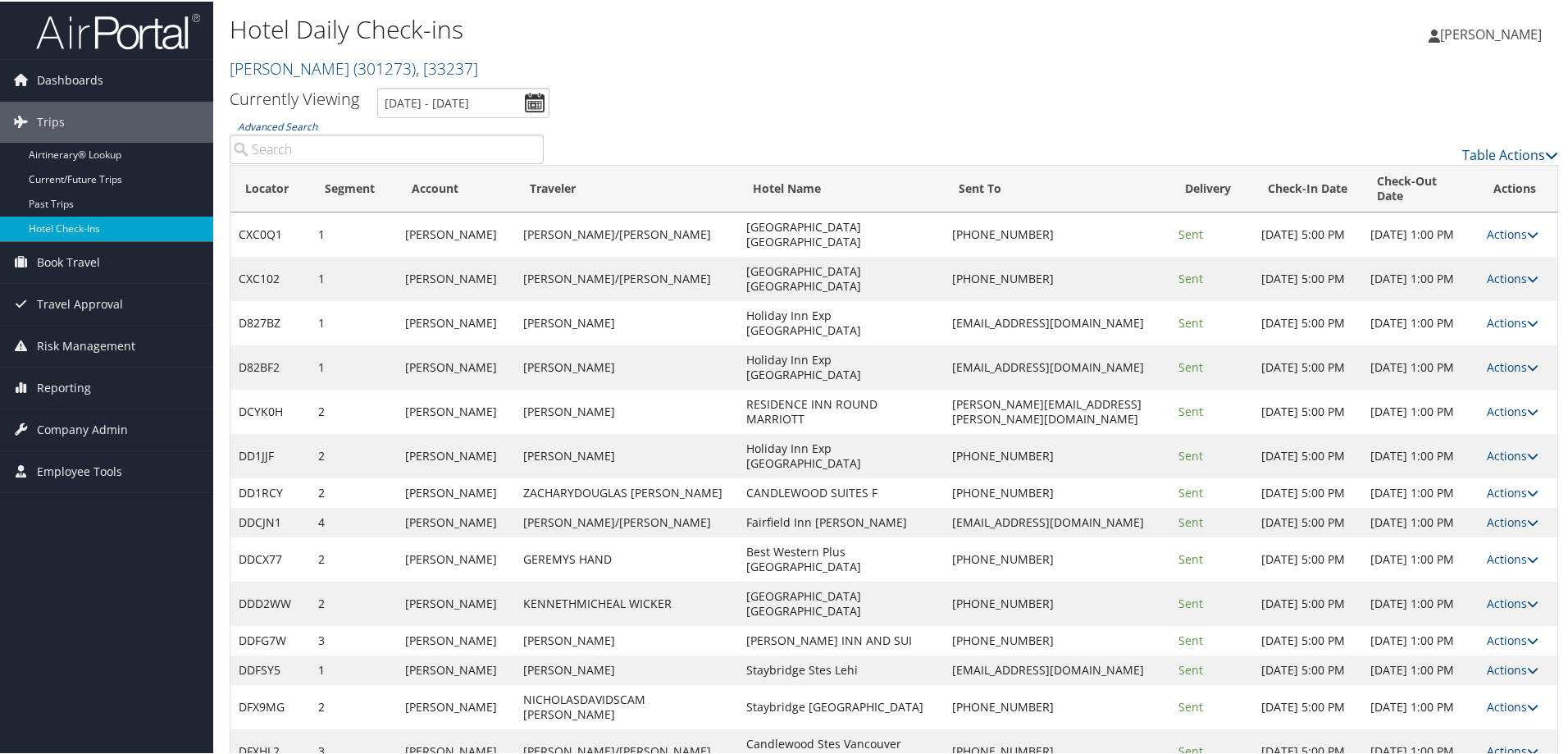
click at [1099, 27] on div "Lauren Goecks Lauren Goecks My Settings Travel Agency Contacts View Travel Prof…" at bounding box center [1312, 39] width 525 height 63
click at [793, 117] on div "Table Actions" at bounding box center [1064, 139] width 1016 height 46
